Goal: Task Accomplishment & Management: Manage account settings

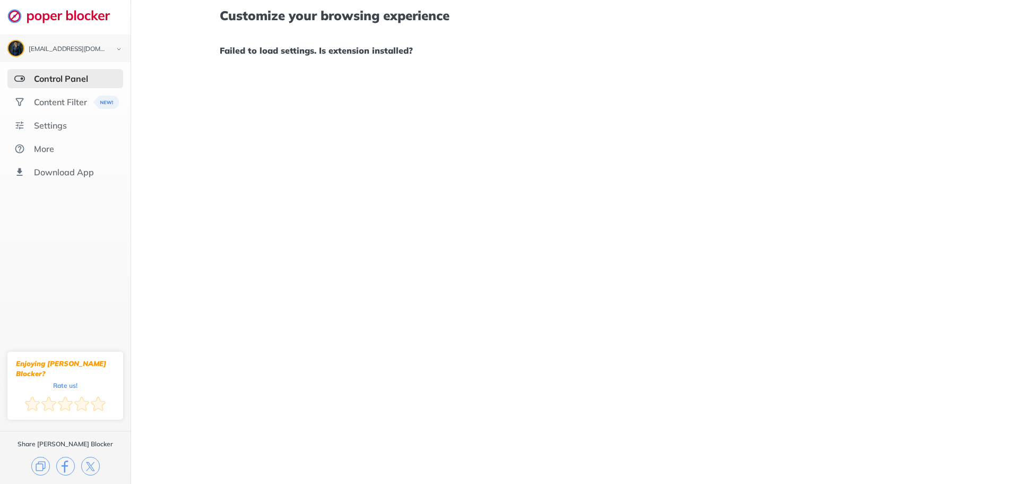
click at [68, 84] on div "Control Panel" at bounding box center [61, 78] width 54 height 11
click at [72, 171] on div "Download App" at bounding box center [64, 172] width 60 height 11
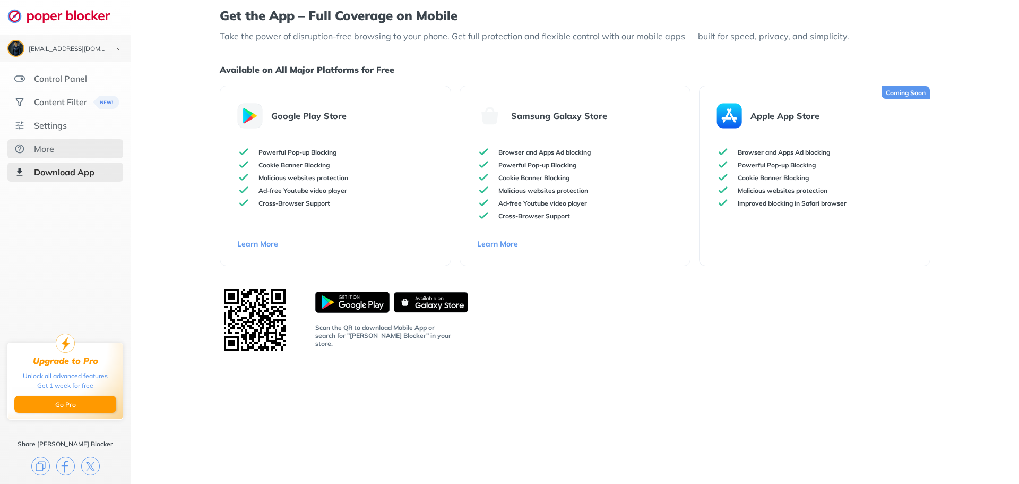
click at [53, 148] on div "More" at bounding box center [44, 148] width 20 height 11
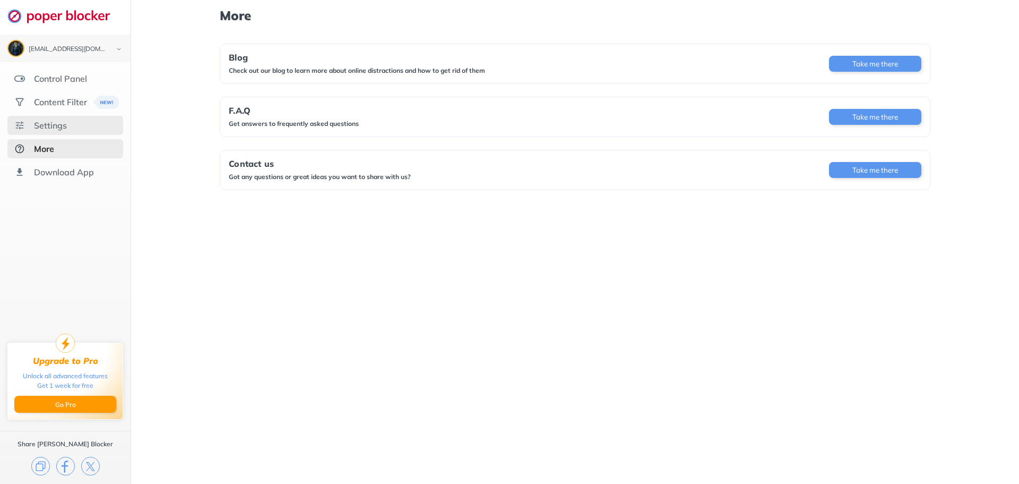
click at [61, 131] on div "Settings" at bounding box center [50, 125] width 33 height 11
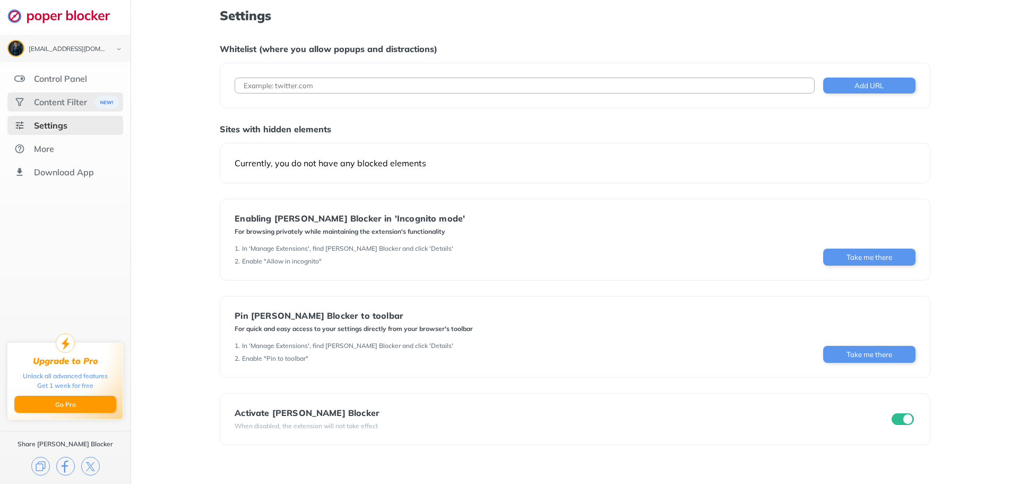
drag, startPoint x: 78, startPoint y: 83, endPoint x: 77, endPoint y: 93, distance: 10.7
click at [77, 90] on ul "Control Panel Content Filter Settings More Download App" at bounding box center [65, 125] width 131 height 113
click at [77, 93] on div "Content Filter" at bounding box center [65, 101] width 116 height 19
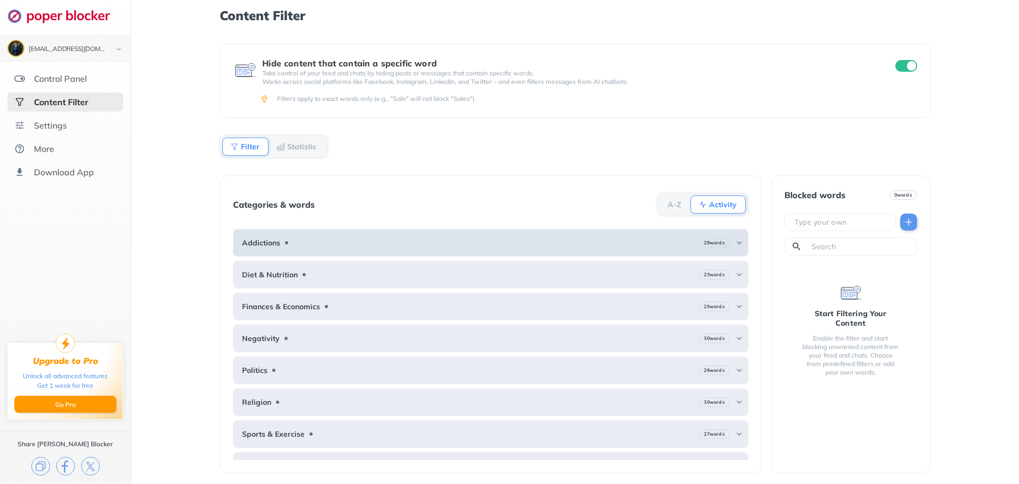
click at [721, 246] on div "29 words" at bounding box center [721, 243] width 44 height 10
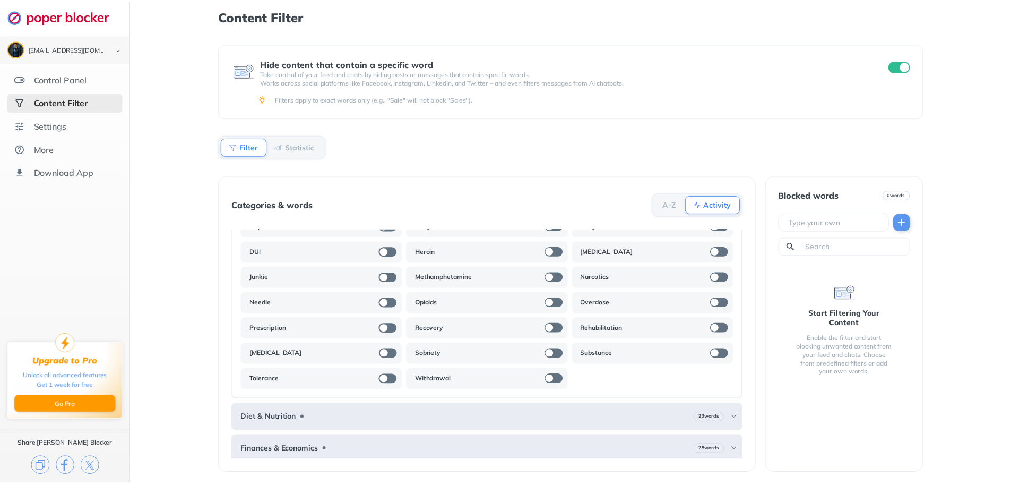
scroll to position [288, 0]
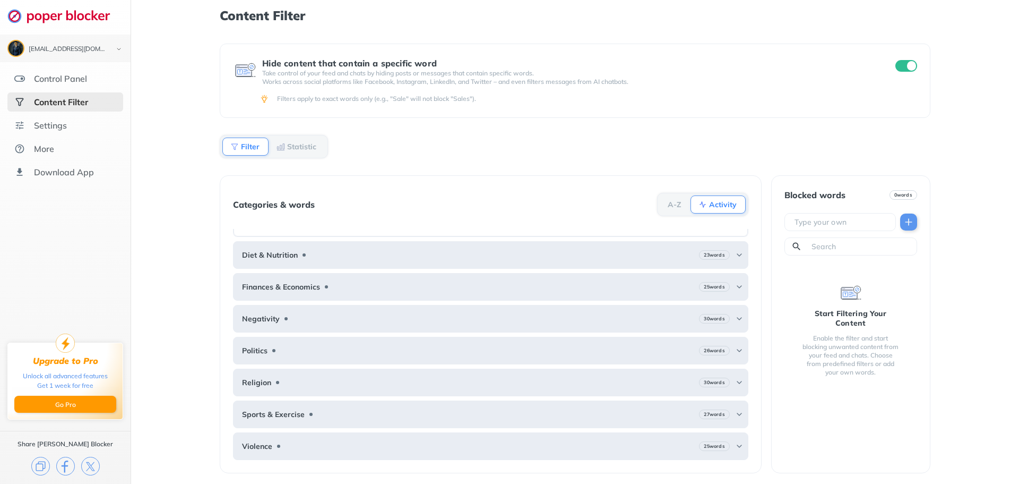
click at [905, 65] on input "checkbox" at bounding box center [907, 66] width 22 height 12
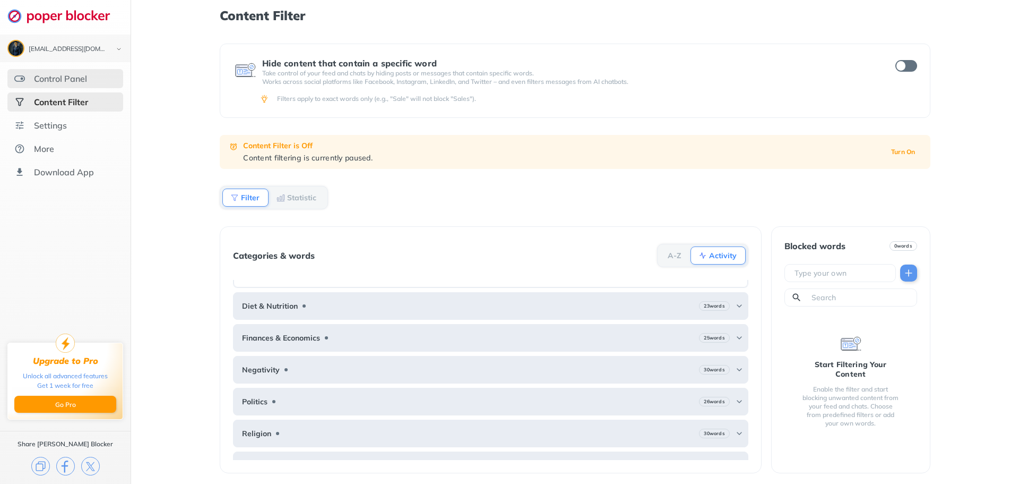
click at [80, 82] on div "Control Panel" at bounding box center [60, 78] width 53 height 11
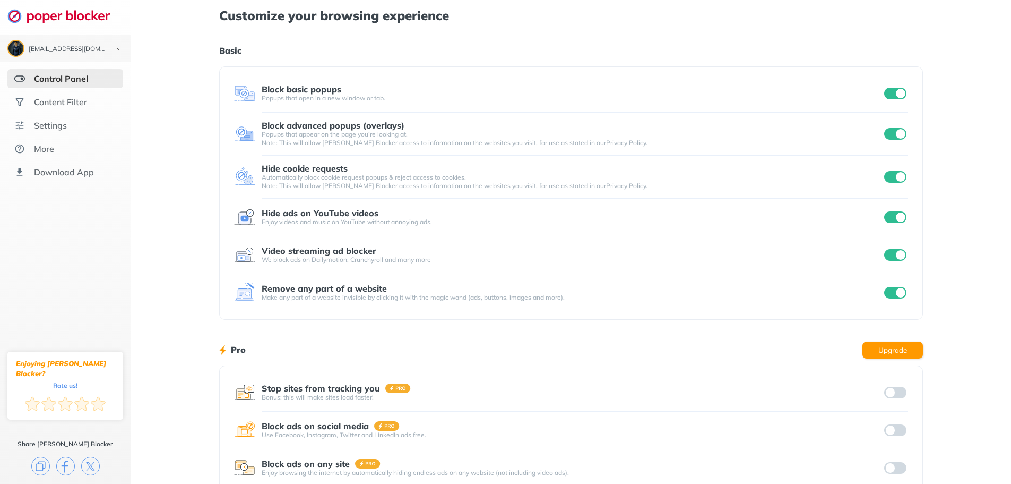
click at [900, 293] on input "checkbox" at bounding box center [896, 293] width 22 height 12
click at [896, 255] on input "checkbox" at bounding box center [896, 255] width 22 height 12
click at [897, 218] on div at bounding box center [505, 242] width 1011 height 484
click at [889, 175] on input "checkbox" at bounding box center [896, 177] width 22 height 12
click at [895, 219] on input "checkbox" at bounding box center [896, 217] width 22 height 12
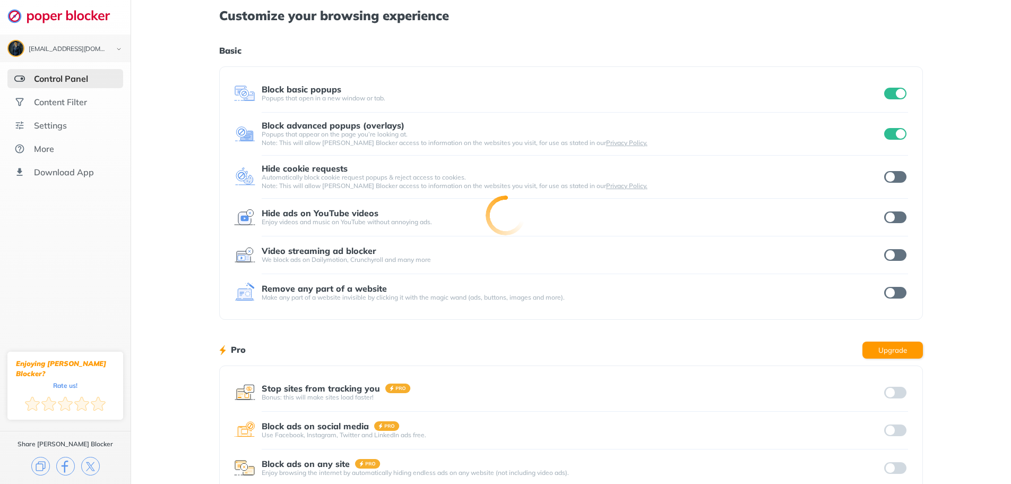
click at [893, 130] on input "checkbox" at bounding box center [896, 134] width 22 height 12
click at [897, 93] on input "checkbox" at bounding box center [896, 94] width 22 height 12
